Goal: Transaction & Acquisition: Purchase product/service

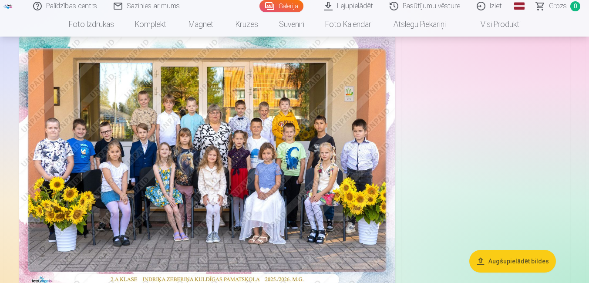
scroll to position [87, 0]
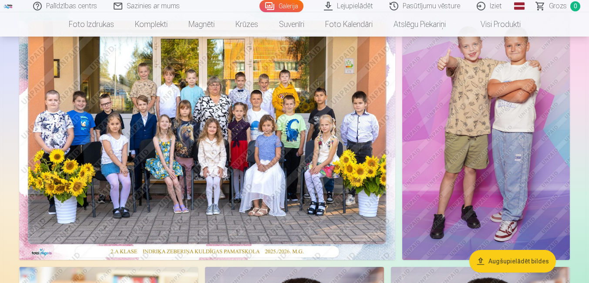
click at [260, 158] on img at bounding box center [207, 134] width 376 height 251
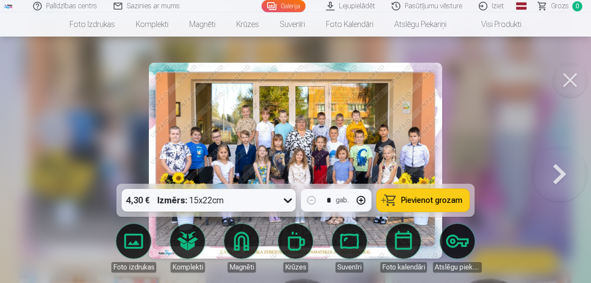
click at [567, 74] on button at bounding box center [570, 80] width 35 height 35
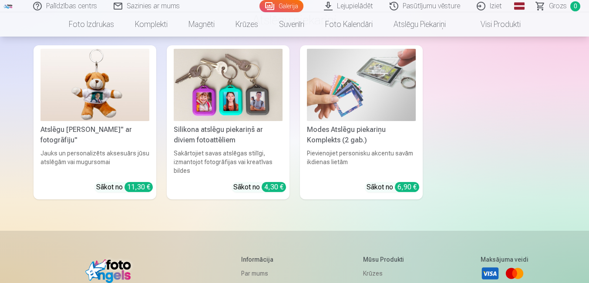
scroll to position [4526, 0]
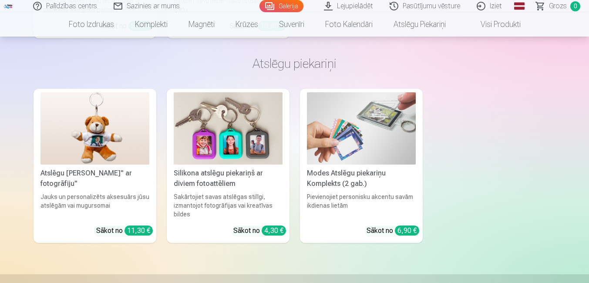
click at [219, 128] on img at bounding box center [228, 128] width 109 height 73
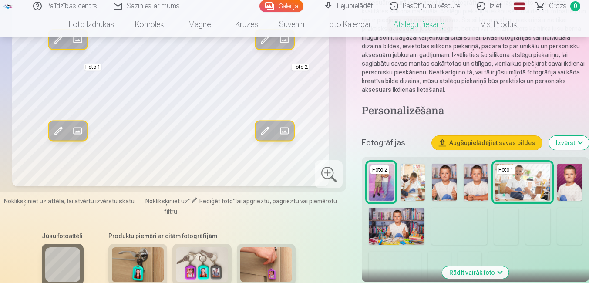
scroll to position [174, 0]
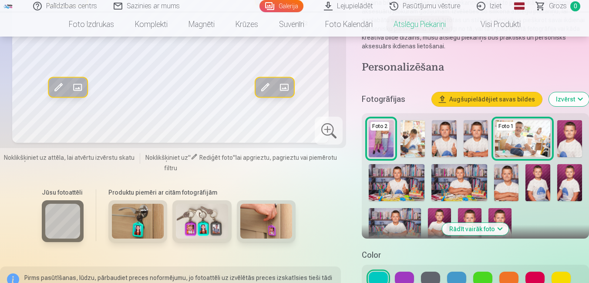
click at [569, 140] on img at bounding box center [569, 138] width 25 height 37
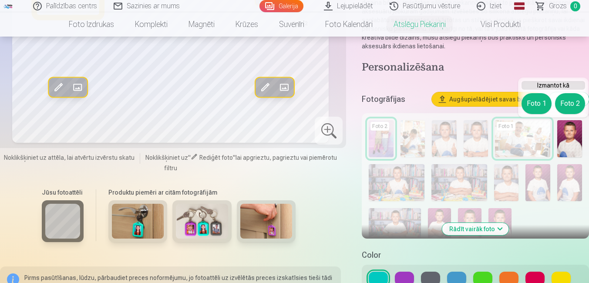
click at [533, 98] on button "Foto 1" at bounding box center [536, 103] width 30 height 21
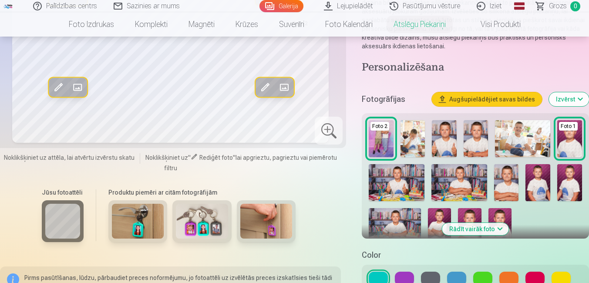
click at [526, 138] on img at bounding box center [522, 138] width 55 height 37
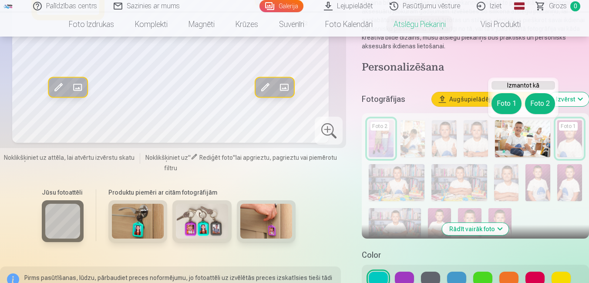
click at [501, 104] on button "Foto 1" at bounding box center [506, 103] width 30 height 21
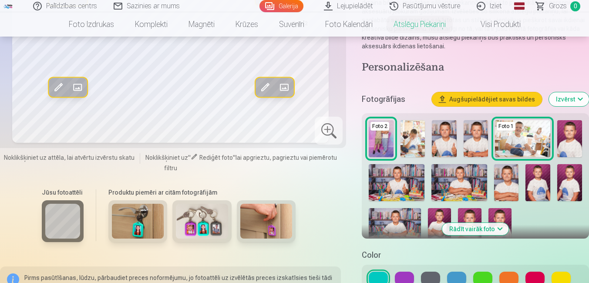
click at [406, 183] on img at bounding box center [397, 182] width 56 height 37
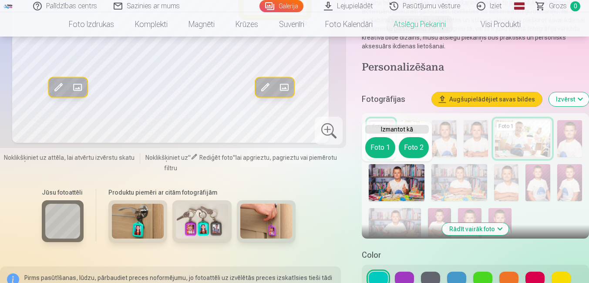
click at [417, 147] on button "Foto 2" at bounding box center [414, 147] width 30 height 21
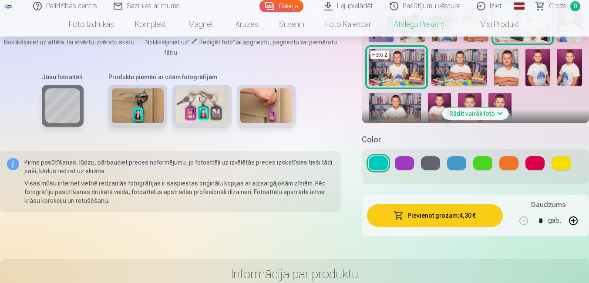
scroll to position [305, 0]
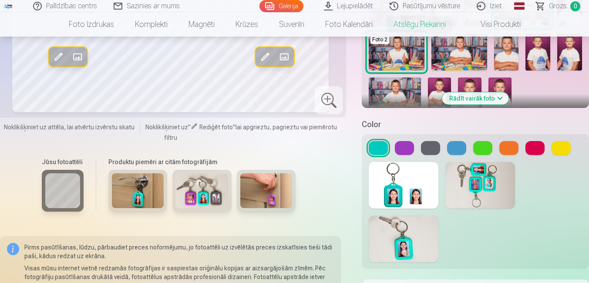
click at [457, 144] on button at bounding box center [456, 148] width 19 height 14
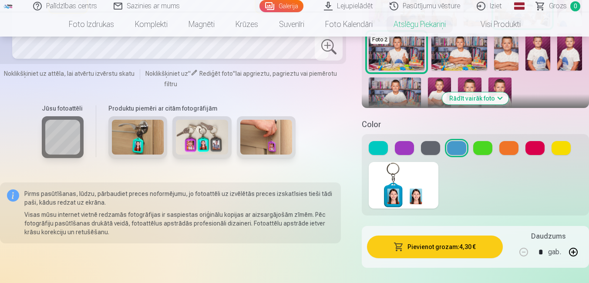
click at [481, 146] on button at bounding box center [482, 148] width 19 height 14
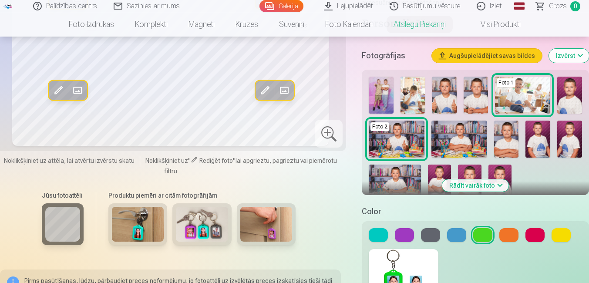
scroll to position [261, 0]
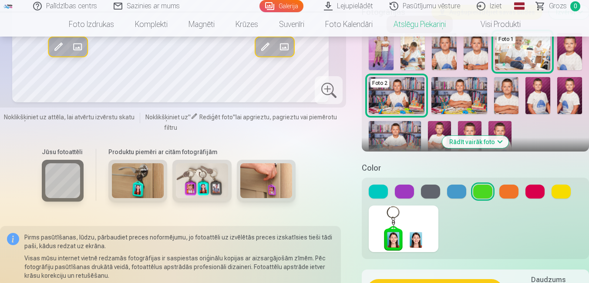
click at [559, 195] on button at bounding box center [560, 192] width 19 height 14
click at [382, 192] on button at bounding box center [378, 192] width 19 height 14
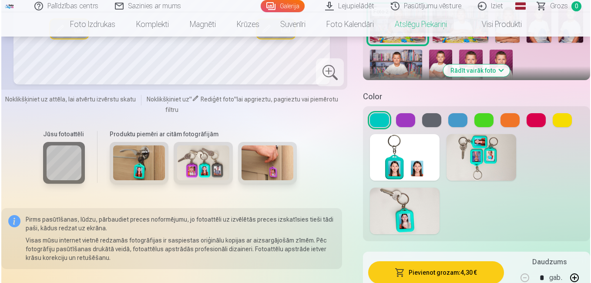
scroll to position [348, 0]
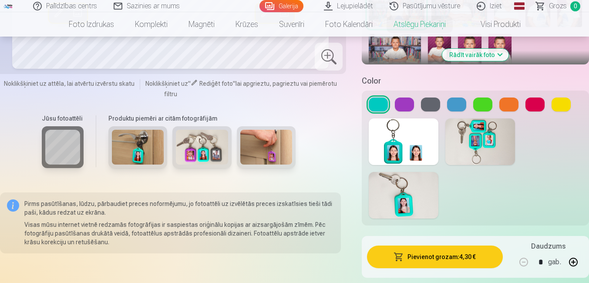
click at [447, 257] on button "Pievienot grozam : 4,30 €" at bounding box center [435, 256] width 136 height 23
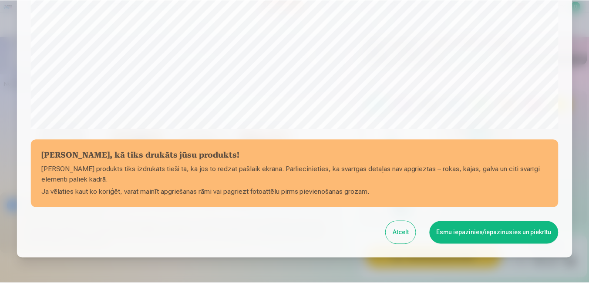
scroll to position [300, 0]
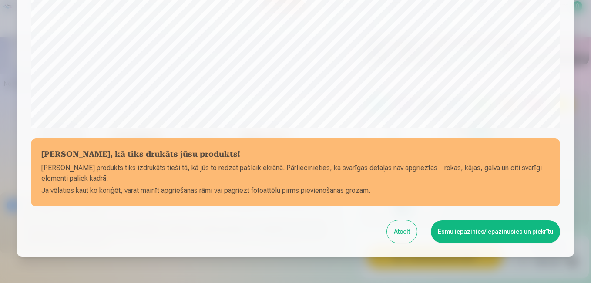
click at [491, 230] on button "Esmu iepazinies/iepazinusies un piekrītu" at bounding box center [495, 231] width 129 height 23
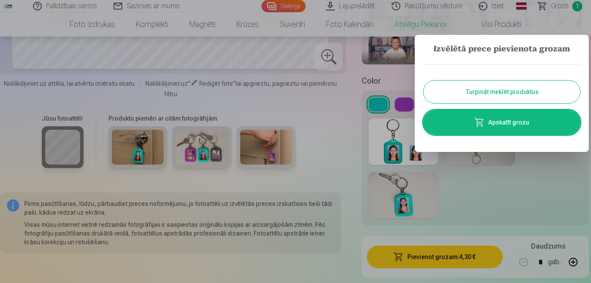
click at [492, 91] on button "Turpināt meklēt produktus" at bounding box center [501, 92] width 157 height 23
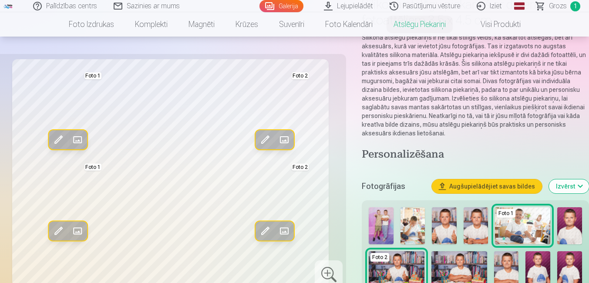
scroll to position [0, 0]
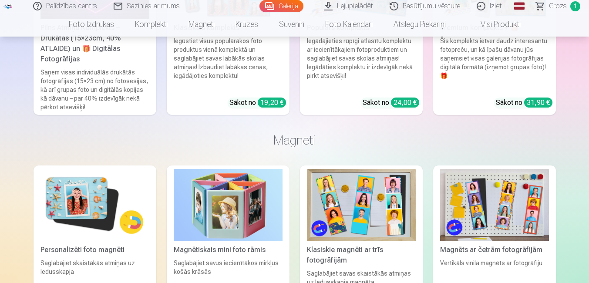
scroll to position [2945, 0]
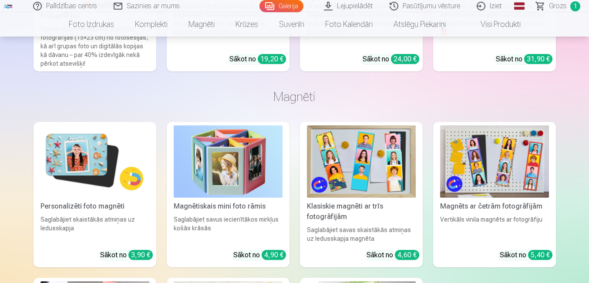
click at [82, 144] on img at bounding box center [94, 161] width 109 height 73
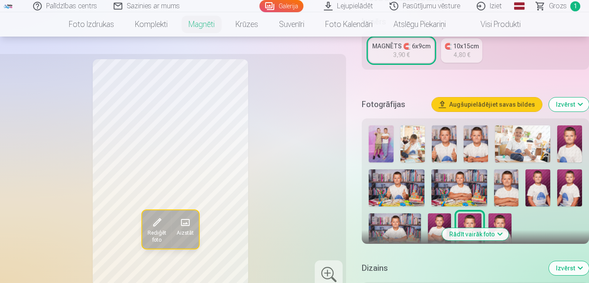
scroll to position [218, 0]
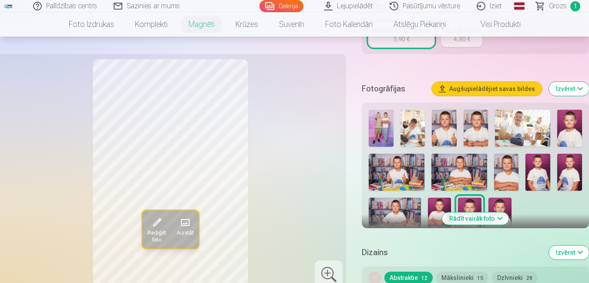
click at [525, 117] on img at bounding box center [522, 128] width 55 height 37
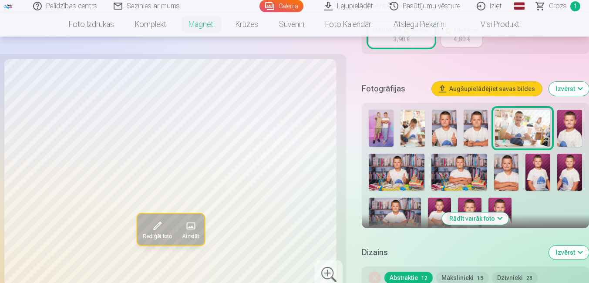
click at [380, 112] on img at bounding box center [381, 128] width 25 height 37
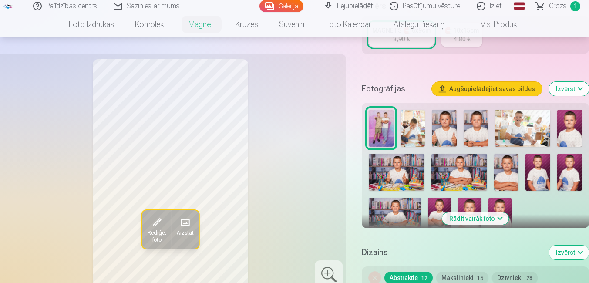
click at [414, 120] on img at bounding box center [412, 128] width 25 height 37
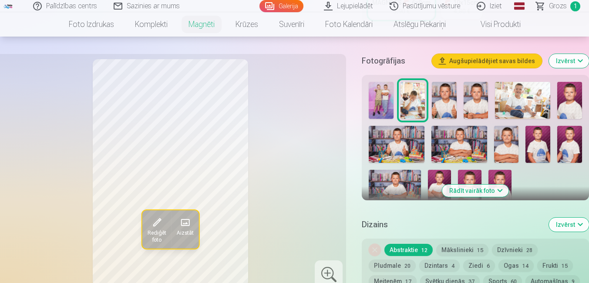
scroll to position [261, 0]
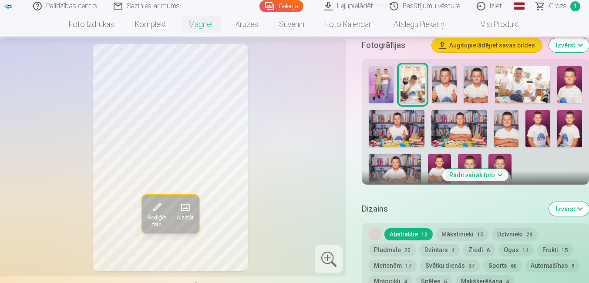
click at [445, 75] on img at bounding box center [444, 84] width 25 height 37
click at [476, 75] on img at bounding box center [475, 84] width 25 height 37
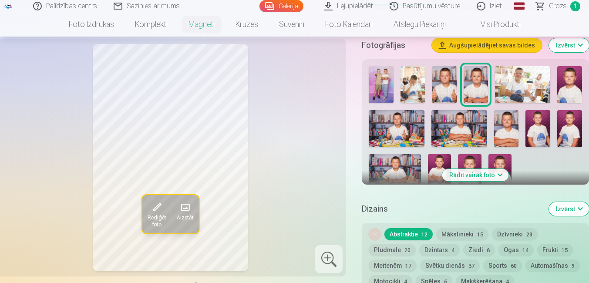
click at [569, 76] on img at bounding box center [569, 84] width 25 height 37
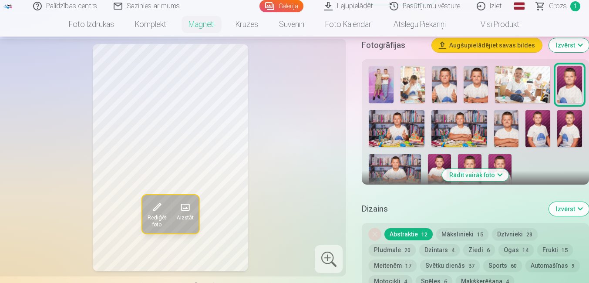
click at [407, 117] on img at bounding box center [397, 128] width 56 height 37
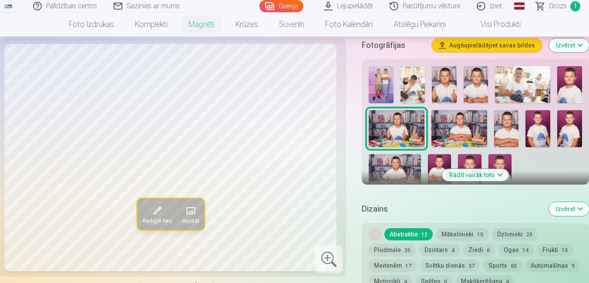
click at [458, 124] on img at bounding box center [459, 128] width 56 height 37
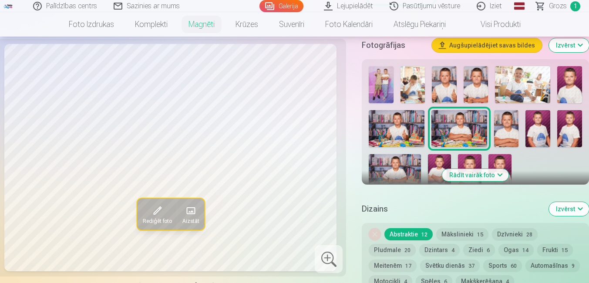
click at [505, 120] on img at bounding box center [506, 128] width 25 height 37
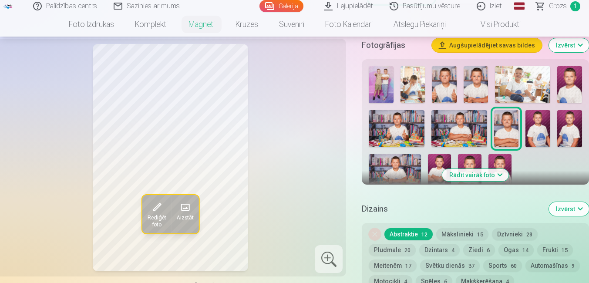
click at [538, 122] on img at bounding box center [537, 128] width 25 height 37
click at [570, 116] on img at bounding box center [569, 128] width 25 height 37
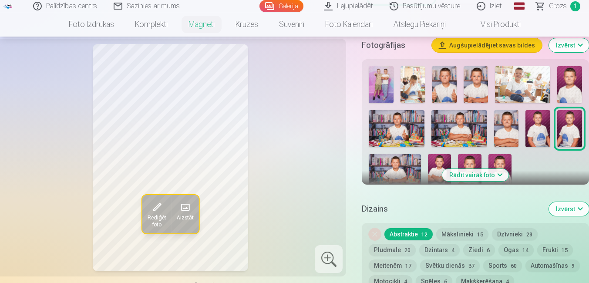
click at [399, 158] on img at bounding box center [395, 171] width 52 height 35
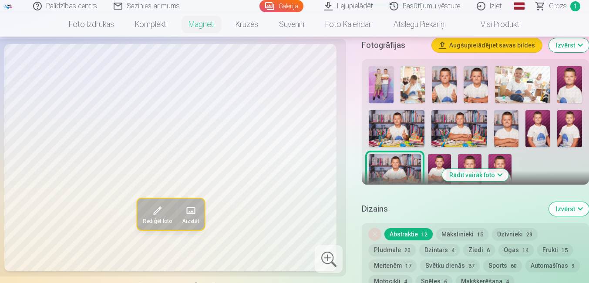
click at [440, 154] on img at bounding box center [439, 171] width 23 height 35
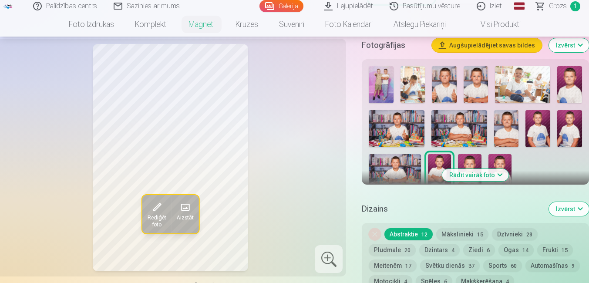
click at [473, 154] on img at bounding box center [469, 171] width 23 height 35
click at [499, 154] on img at bounding box center [499, 171] width 23 height 35
click at [443, 156] on img at bounding box center [439, 171] width 23 height 35
click at [507, 126] on img at bounding box center [506, 128] width 25 height 37
click at [442, 154] on img at bounding box center [439, 171] width 23 height 35
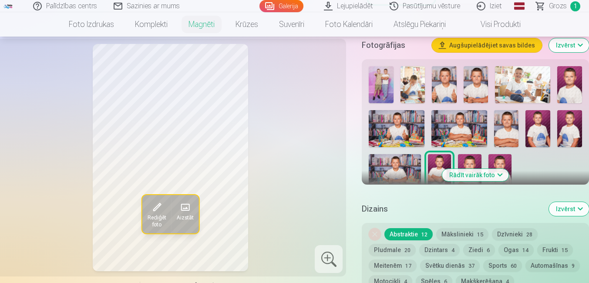
click at [466, 228] on button "Mākslinieki 15" at bounding box center [462, 234] width 52 height 12
click at [408, 228] on button "Abstraktie 12" at bounding box center [408, 234] width 48 height 12
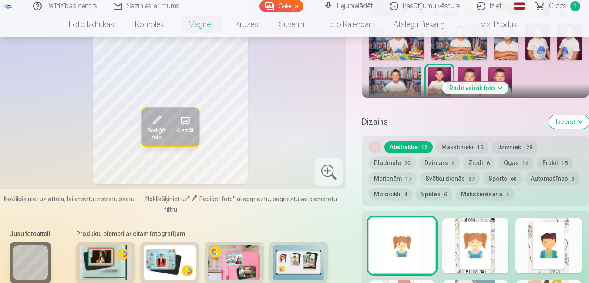
scroll to position [392, 0]
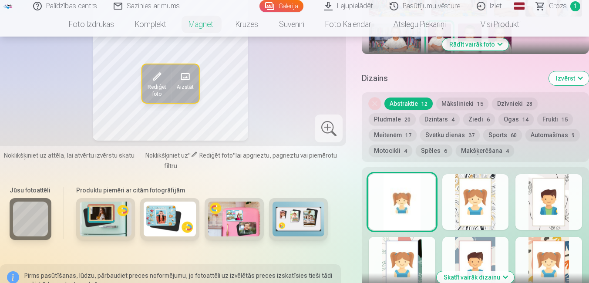
click at [462, 97] on button "Mākslinieki 15" at bounding box center [462, 103] width 52 height 12
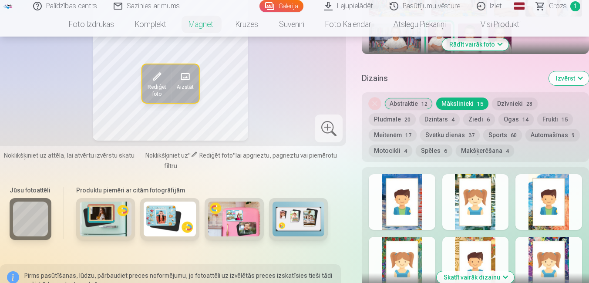
click at [508, 97] on button "Dzīvnieki 28" at bounding box center [515, 103] width 46 height 12
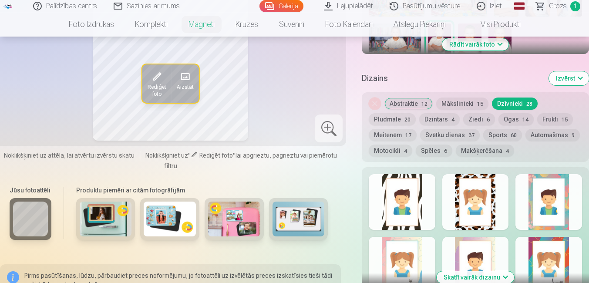
click at [389, 113] on button "Pludmale 20" at bounding box center [392, 119] width 47 height 12
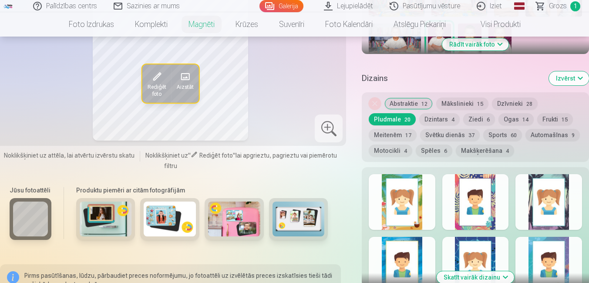
click at [437, 113] on button "Dzintars 4" at bounding box center [439, 119] width 40 height 12
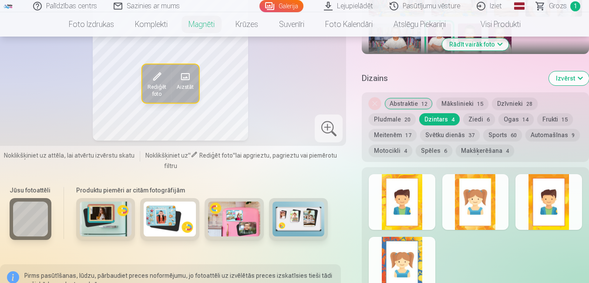
click at [474, 113] on button "Ziedi 6" at bounding box center [479, 119] width 32 height 12
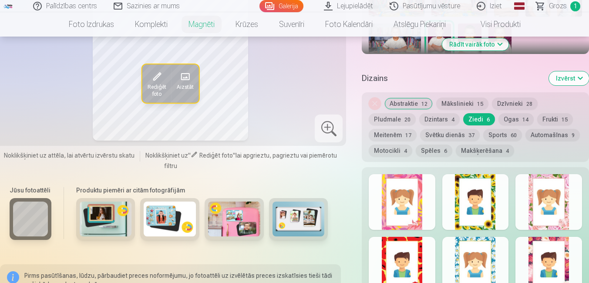
click at [508, 113] on button "Ogas 14" at bounding box center [515, 119] width 35 height 12
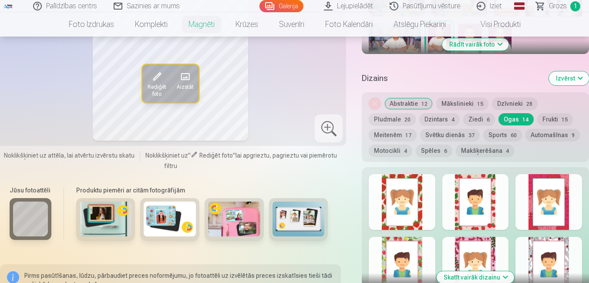
click at [549, 113] on button "Frukti 15" at bounding box center [555, 119] width 36 height 12
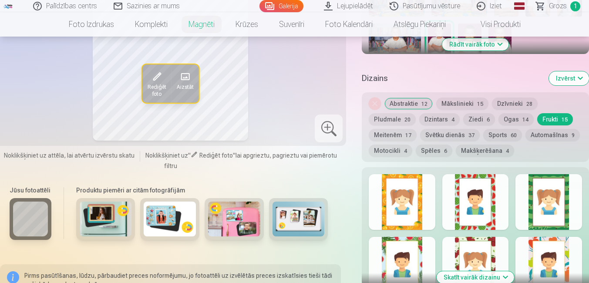
click at [389, 129] on button "Meitenēm 17" at bounding box center [393, 135] width 48 height 12
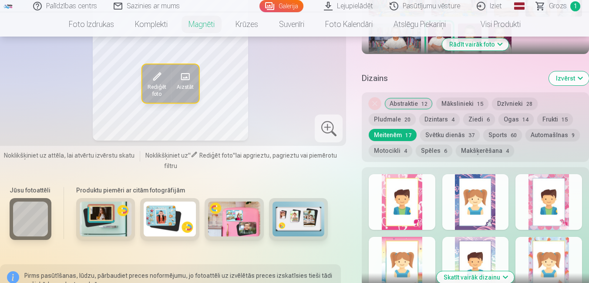
click at [453, 129] on button "Svētku dienās 37" at bounding box center [450, 135] width 60 height 12
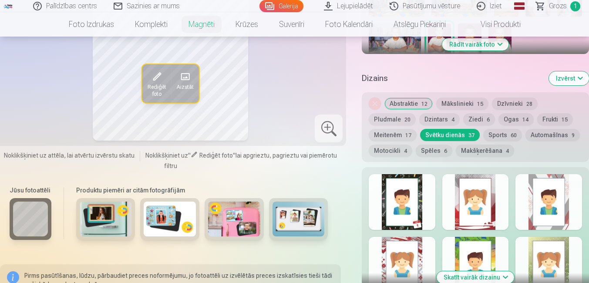
click at [498, 129] on button "Sports 60" at bounding box center [502, 135] width 39 height 12
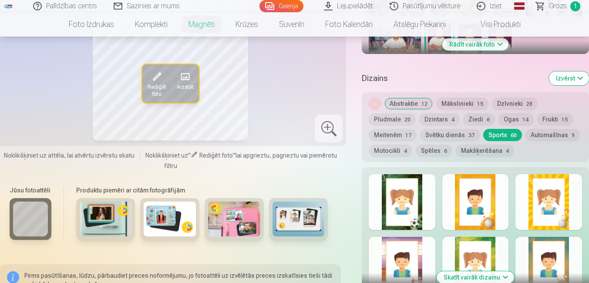
click at [544, 129] on button "Automašīnas 9" at bounding box center [552, 135] width 54 height 12
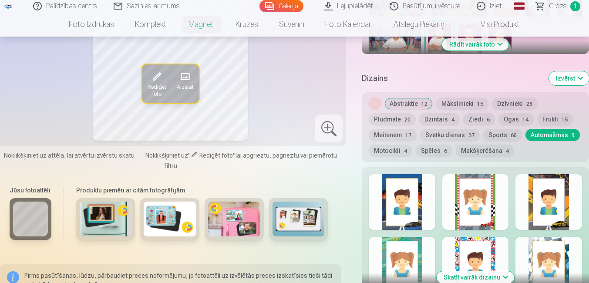
click at [393, 144] on button "Motocikli 4" at bounding box center [391, 150] width 44 height 12
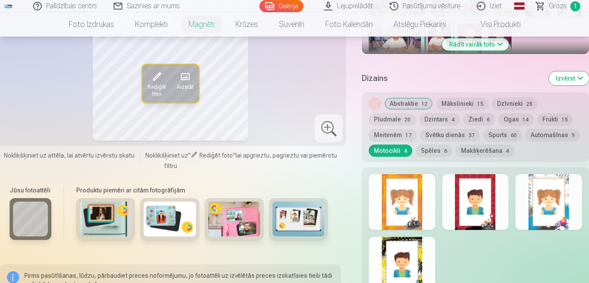
click at [435, 144] on button "Spēles 6" at bounding box center [434, 150] width 37 height 12
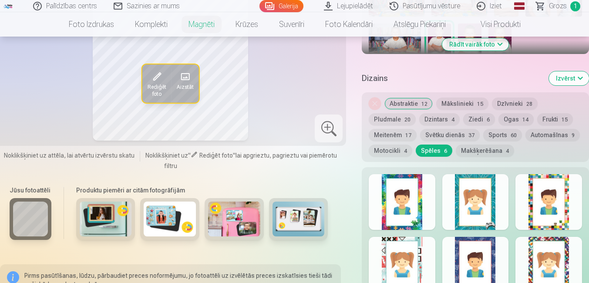
click at [478, 144] on button "Makšķerēšana 4" at bounding box center [485, 150] width 58 height 12
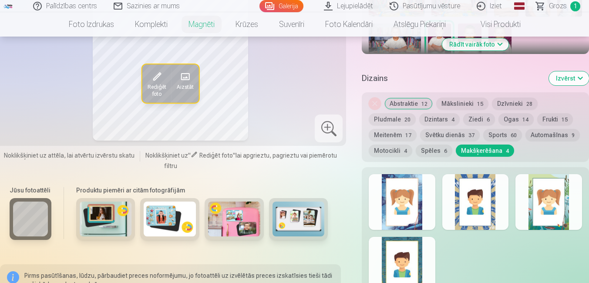
click at [544, 129] on button "Automašīnas 9" at bounding box center [552, 135] width 54 height 12
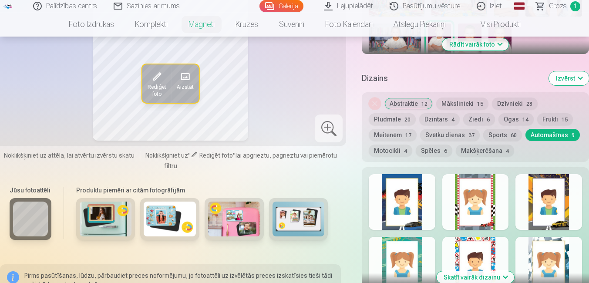
click at [508, 97] on button "Dzīvnieki 28" at bounding box center [515, 103] width 46 height 12
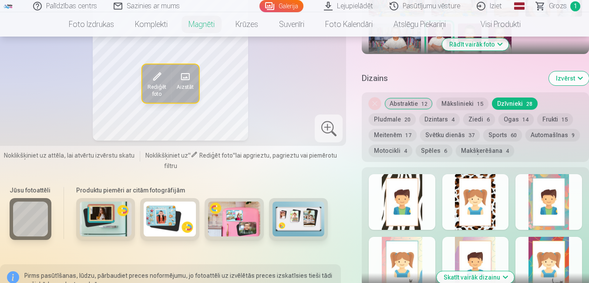
click at [540, 129] on button "Automašīnas 9" at bounding box center [552, 135] width 54 height 12
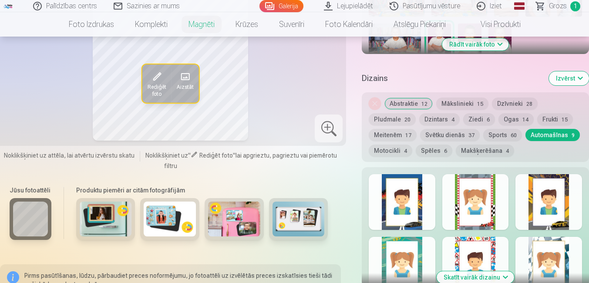
click at [398, 129] on button "Meitenēm 17" at bounding box center [393, 135] width 48 height 12
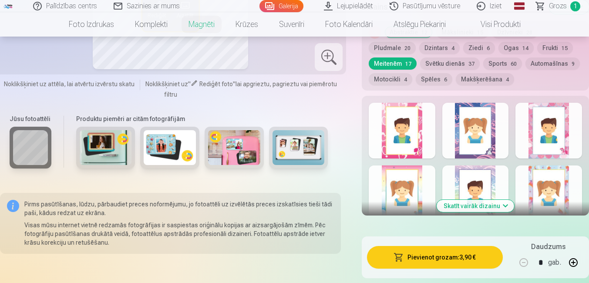
scroll to position [479, 0]
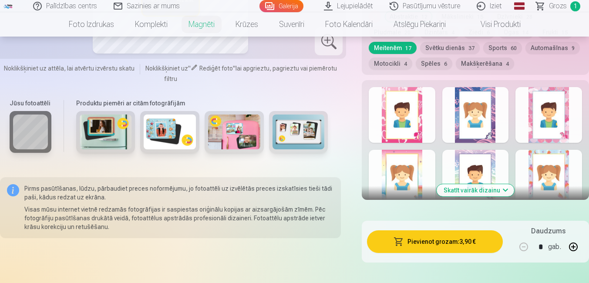
click at [471, 184] on button "Skatīt vairāk dizainu" at bounding box center [474, 190] width 77 height 12
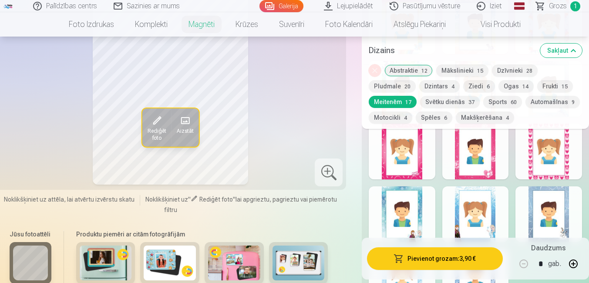
scroll to position [609, 0]
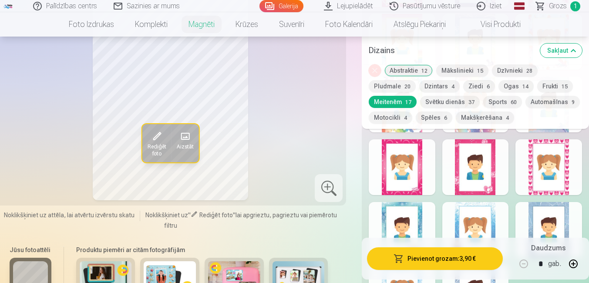
click at [537, 161] on div at bounding box center [548, 167] width 67 height 56
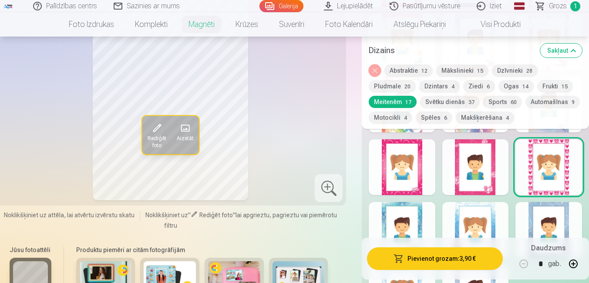
drag, startPoint x: 4, startPoint y: 188, endPoint x: 265, endPoint y: 93, distance: 277.6
click at [161, 111] on div "Rediģēt foto Aizstāt" at bounding box center [170, 86] width 341 height 227
click at [224, 102] on div "Rediģēt foto Aizstāt" at bounding box center [170, 86] width 341 height 227
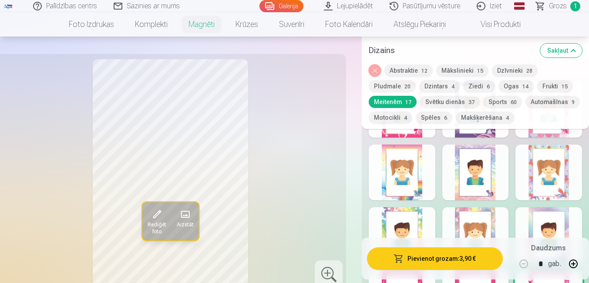
scroll to position [522, 0]
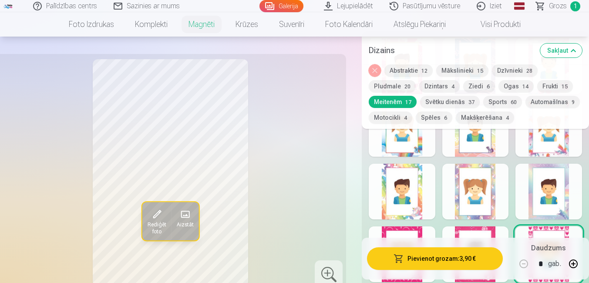
click at [312, 155] on div "Rediģēt foto Aizstāt" at bounding box center [170, 172] width 341 height 227
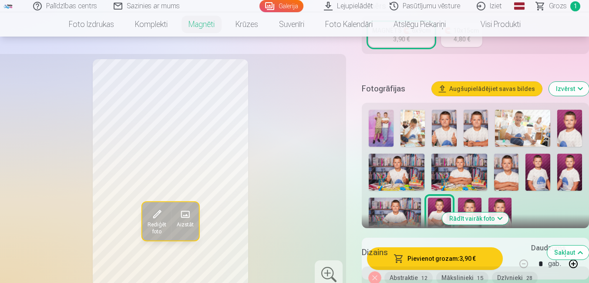
scroll to position [174, 0]
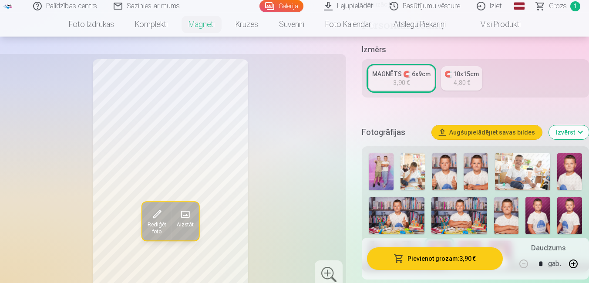
click at [161, 217] on span at bounding box center [157, 214] width 14 height 14
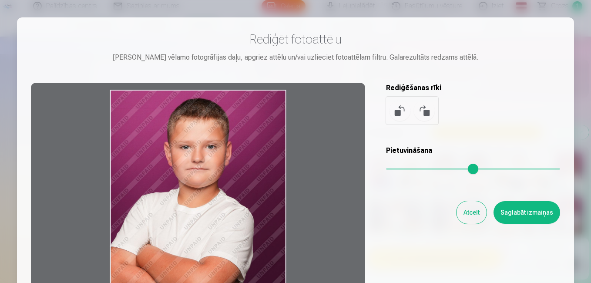
drag, startPoint x: 187, startPoint y: 193, endPoint x: 226, endPoint y: 205, distance: 40.8
click at [226, 205] on div at bounding box center [198, 219] width 334 height 273
click at [472, 210] on button "Atcelt" at bounding box center [471, 212] width 30 height 23
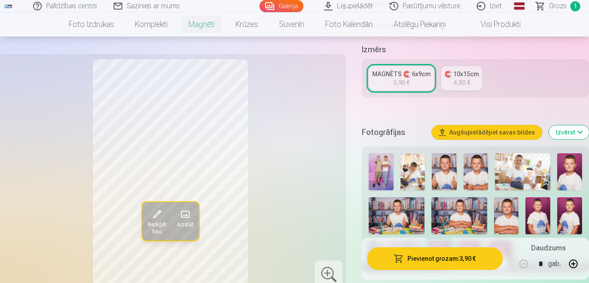
scroll to position [218, 0]
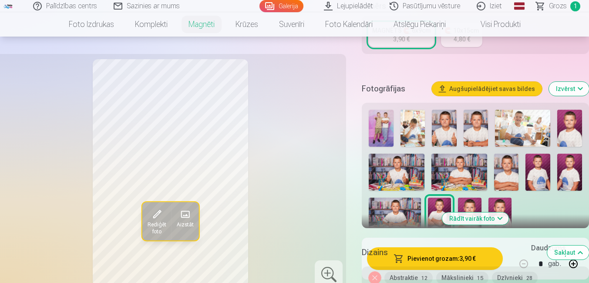
click at [392, 198] on img at bounding box center [395, 215] width 52 height 35
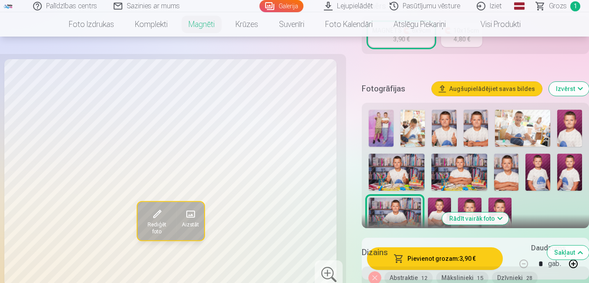
click at [533, 110] on img at bounding box center [522, 128] width 55 height 37
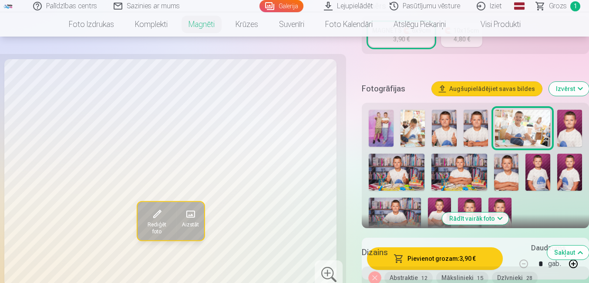
click at [416, 121] on img at bounding box center [412, 128] width 25 height 37
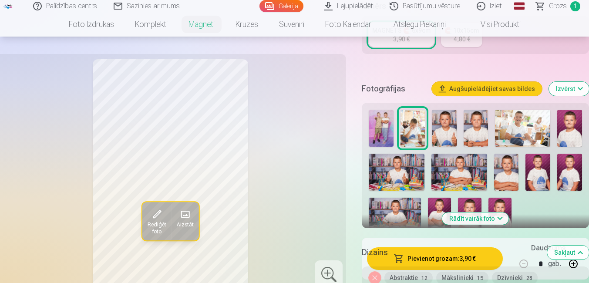
click at [448, 124] on img at bounding box center [444, 128] width 25 height 37
click at [474, 122] on img at bounding box center [475, 128] width 25 height 37
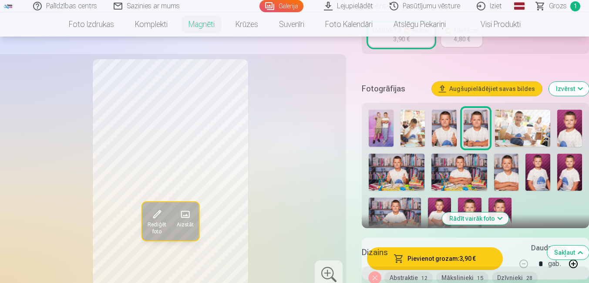
click at [506, 124] on img at bounding box center [522, 128] width 55 height 37
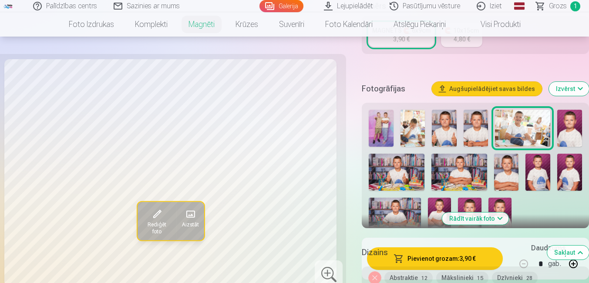
click at [570, 116] on img at bounding box center [569, 128] width 25 height 37
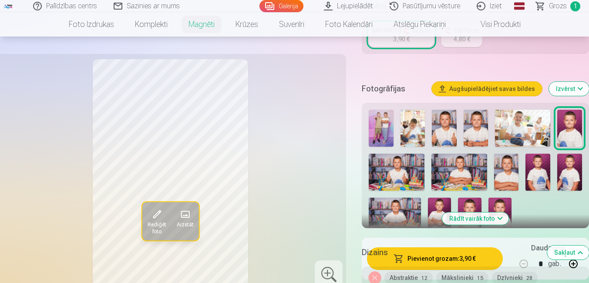
click at [409, 161] on img at bounding box center [397, 172] width 56 height 37
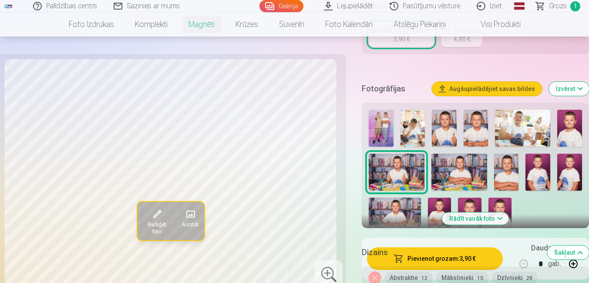
click at [450, 163] on img at bounding box center [459, 172] width 56 height 37
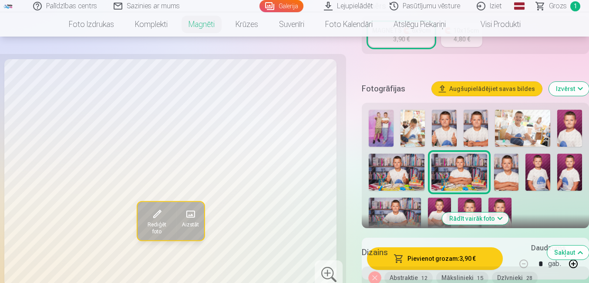
click at [507, 161] on img at bounding box center [506, 172] width 25 height 37
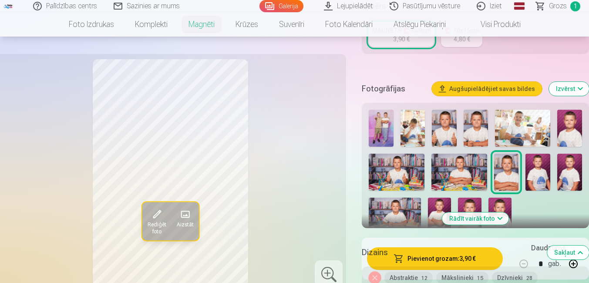
click at [537, 166] on img at bounding box center [537, 172] width 25 height 37
click at [570, 161] on img at bounding box center [569, 172] width 25 height 37
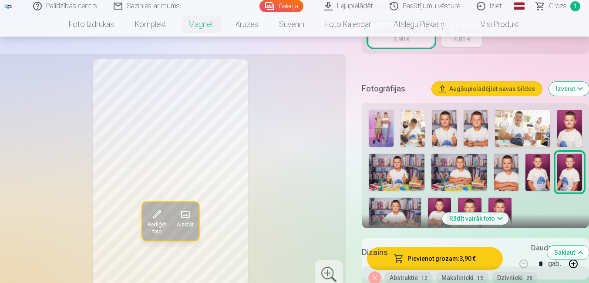
click at [540, 165] on img at bounding box center [537, 172] width 25 height 37
click at [571, 157] on img at bounding box center [569, 172] width 25 height 37
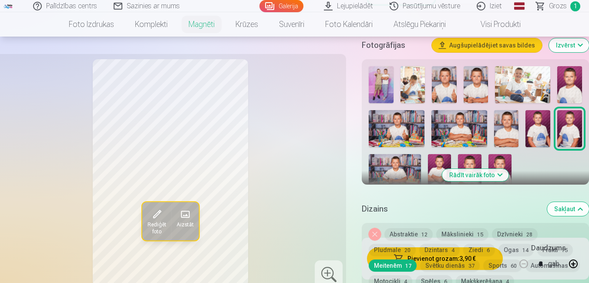
click at [392, 157] on img at bounding box center [395, 171] width 52 height 35
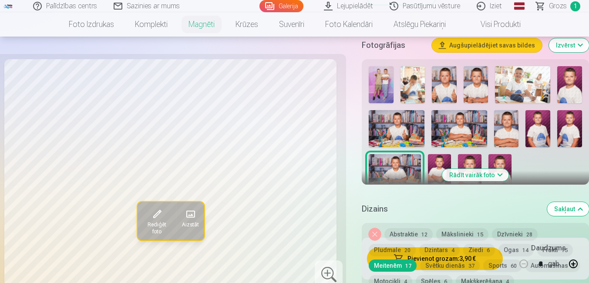
click at [443, 154] on img at bounding box center [439, 171] width 23 height 35
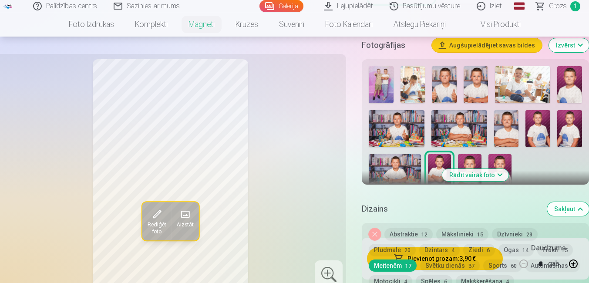
click at [467, 154] on img at bounding box center [469, 171] width 23 height 35
click at [496, 154] on img at bounding box center [499, 171] width 23 height 35
click at [441, 154] on img at bounding box center [439, 171] width 23 height 35
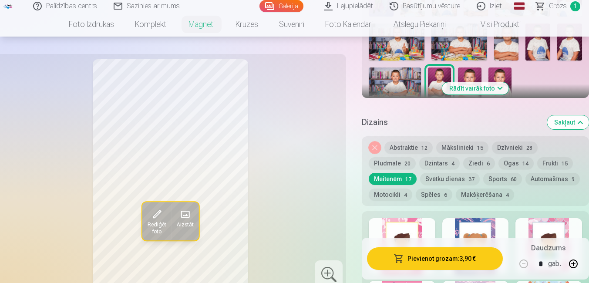
scroll to position [348, 0]
click at [473, 82] on button "Rādīt vairāk foto" at bounding box center [475, 88] width 67 height 12
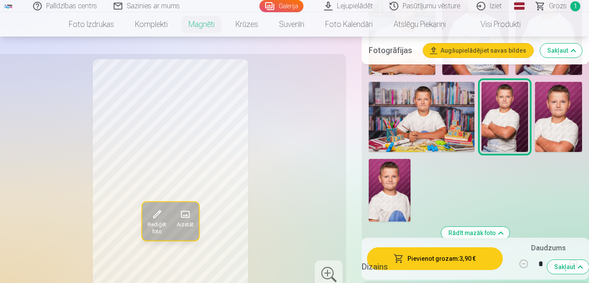
scroll to position [653, 0]
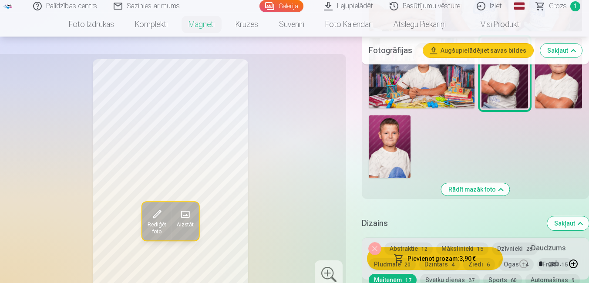
click at [470, 183] on button "Rādīt mazāk foto" at bounding box center [475, 189] width 68 height 12
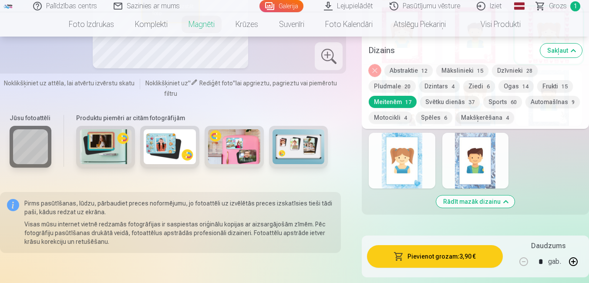
scroll to position [698, 0]
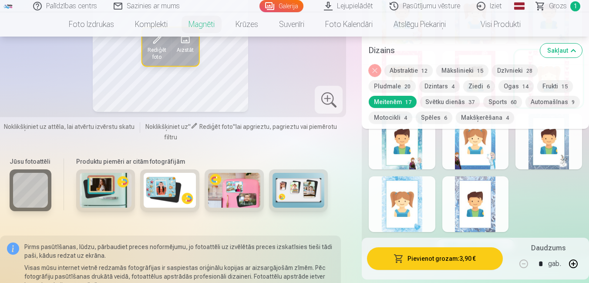
click at [118, 177] on img at bounding box center [106, 190] width 52 height 35
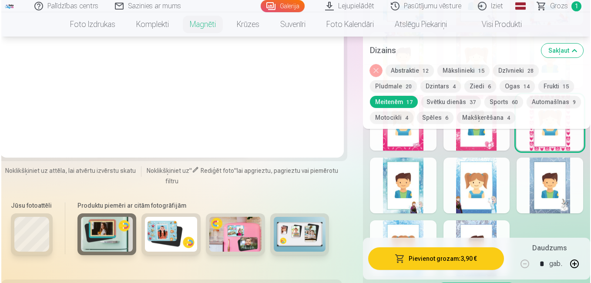
scroll to position [654, 0]
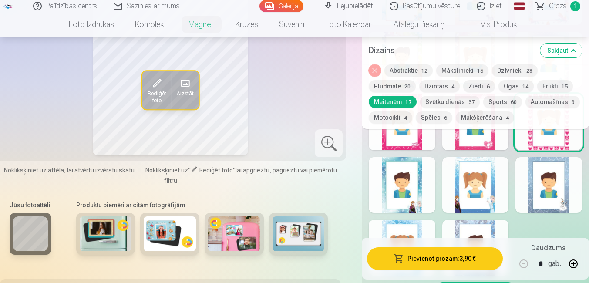
click at [420, 255] on button "Pievienot grozam : 3,90 €" at bounding box center [435, 258] width 136 height 23
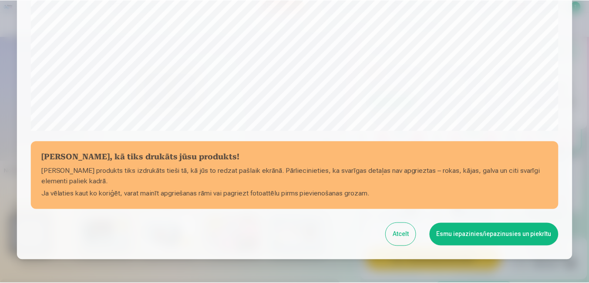
scroll to position [344, 0]
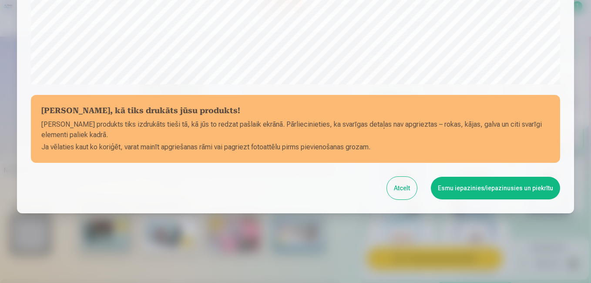
click at [477, 184] on button "Esmu iepazinies/iepazinusies un piekrītu" at bounding box center [495, 188] width 129 height 23
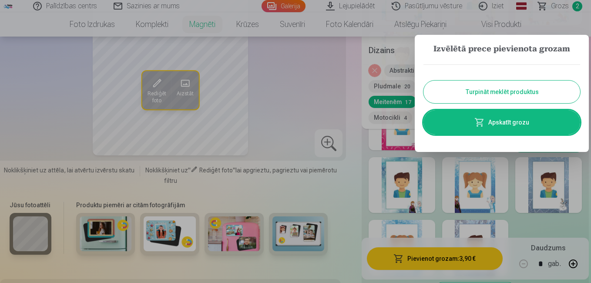
click at [522, 88] on button "Turpināt meklēt produktus" at bounding box center [501, 92] width 157 height 23
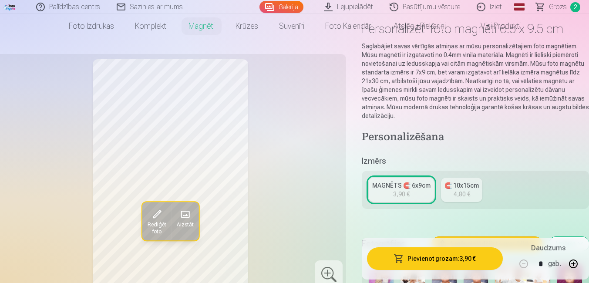
scroll to position [0, 0]
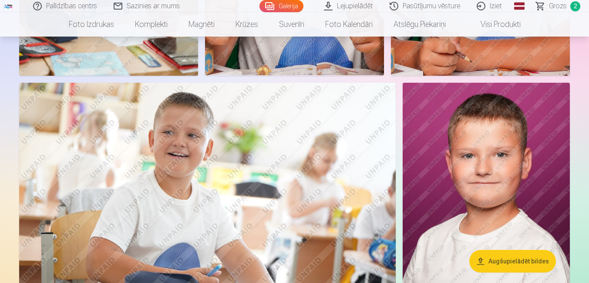
scroll to position [590, 0]
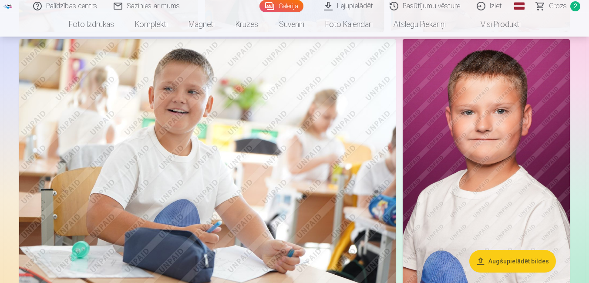
click at [508, 22] on link "Visi produkti" at bounding box center [493, 24] width 75 height 24
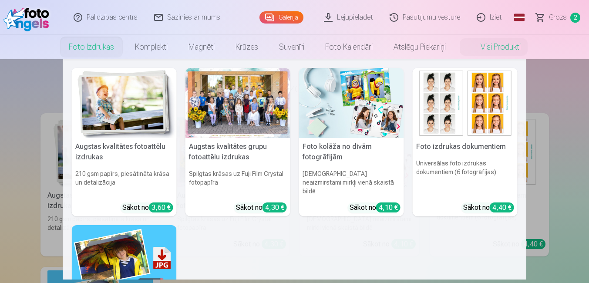
click at [85, 50] on link "Foto izdrukas" at bounding box center [91, 47] width 66 height 24
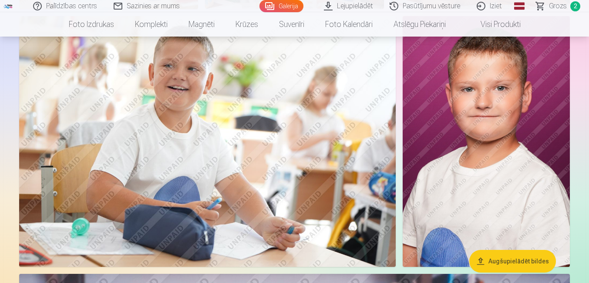
scroll to position [590, 0]
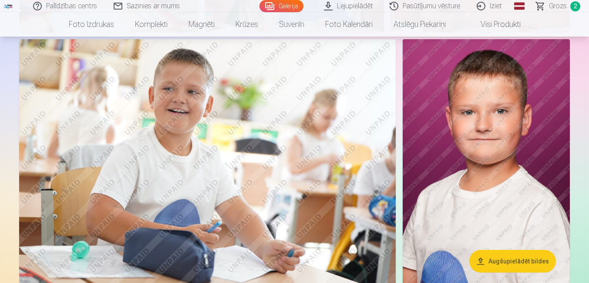
drag, startPoint x: 205, startPoint y: 107, endPoint x: 175, endPoint y: 150, distance: 51.9
click at [175, 150] on img at bounding box center [207, 164] width 376 height 251
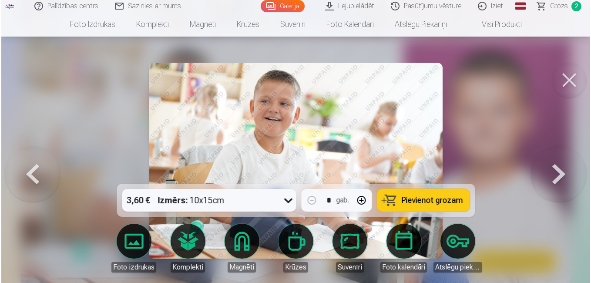
scroll to position [591, 0]
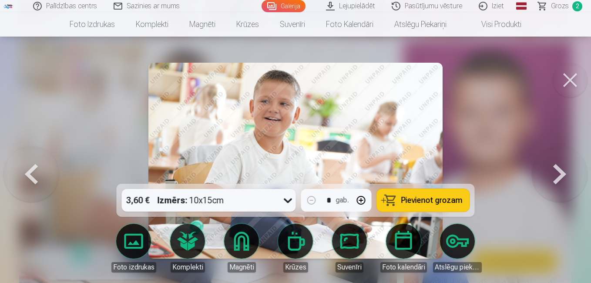
click at [362, 199] on button "button" at bounding box center [361, 200] width 21 height 21
click at [416, 201] on span "Pievienot grozam" at bounding box center [431, 200] width 61 height 8
type input "*"
click at [571, 79] on button at bounding box center [570, 80] width 35 height 35
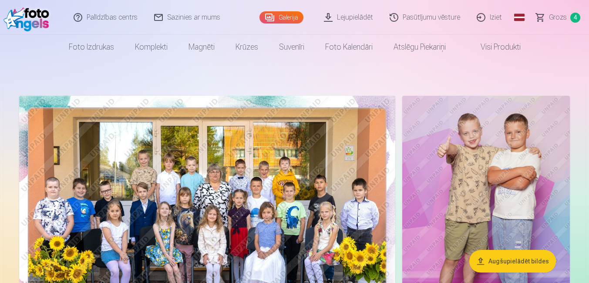
click at [557, 15] on span "Grozs" at bounding box center [558, 17] width 18 height 10
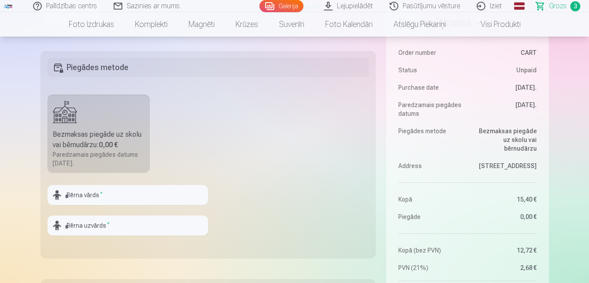
scroll to position [261, 0]
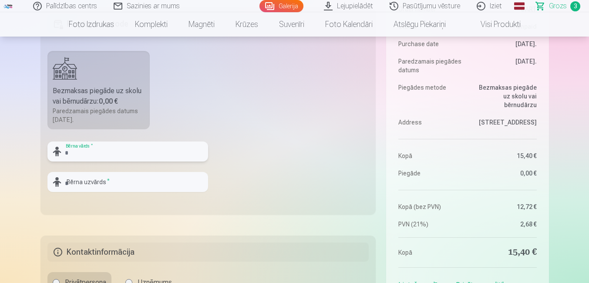
click at [133, 149] on input "text" at bounding box center [127, 151] width 161 height 20
type input "*"
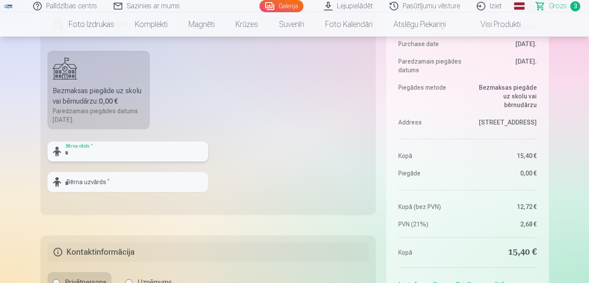
type input "*"
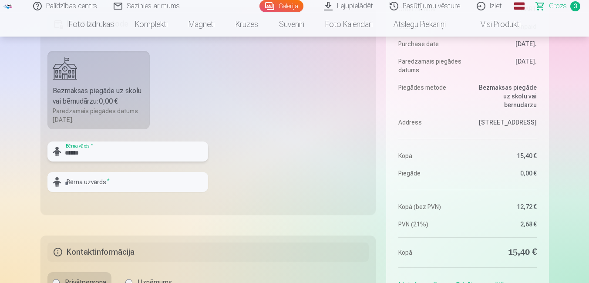
type input "******"
click at [160, 184] on input "text" at bounding box center [127, 182] width 161 height 20
type input "*****"
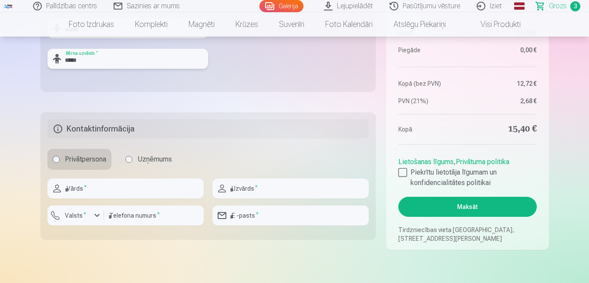
scroll to position [392, 0]
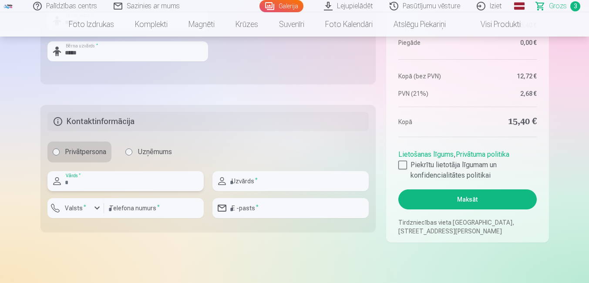
click at [86, 183] on input "text" at bounding box center [125, 181] width 156 height 20
type input "*****"
click at [268, 180] on input "text" at bounding box center [290, 181] width 156 height 20
type input "*****"
click at [97, 205] on div "button" at bounding box center [97, 208] width 10 height 10
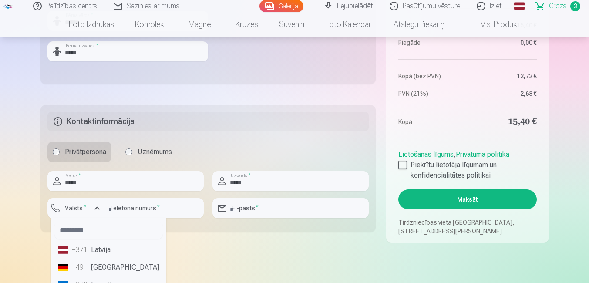
click at [98, 249] on li "+371 Latvija" at bounding box center [108, 249] width 108 height 17
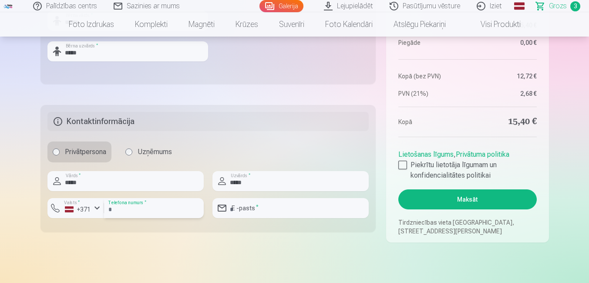
click at [131, 208] on input "number" at bounding box center [154, 208] width 100 height 20
type input "********"
click at [283, 211] on input "email" at bounding box center [290, 208] width 156 height 20
type input "**********"
click at [403, 164] on div at bounding box center [402, 165] width 9 height 9
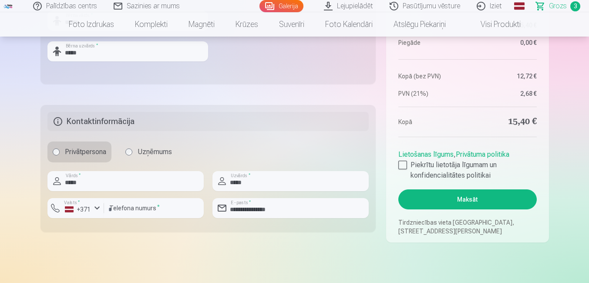
click at [469, 196] on button "Maksāt" at bounding box center [467, 199] width 138 height 20
